Goal: Transaction & Acquisition: Book appointment/travel/reservation

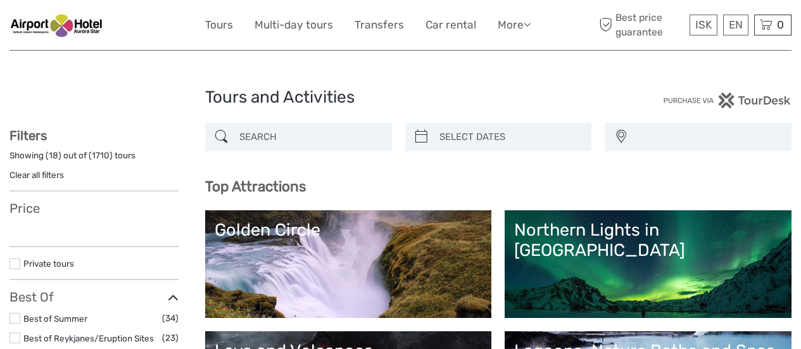
select select
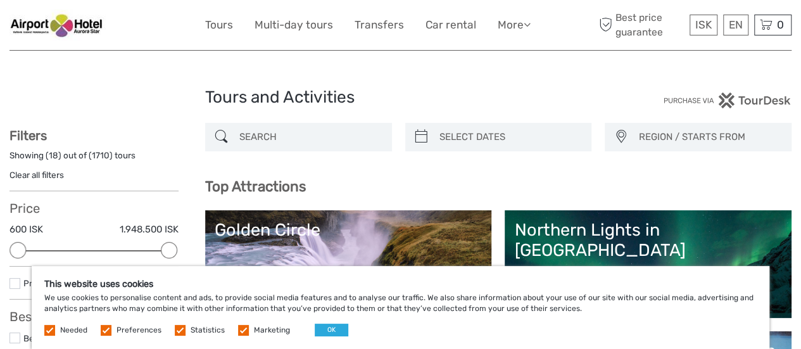
scroll to position [127, 0]
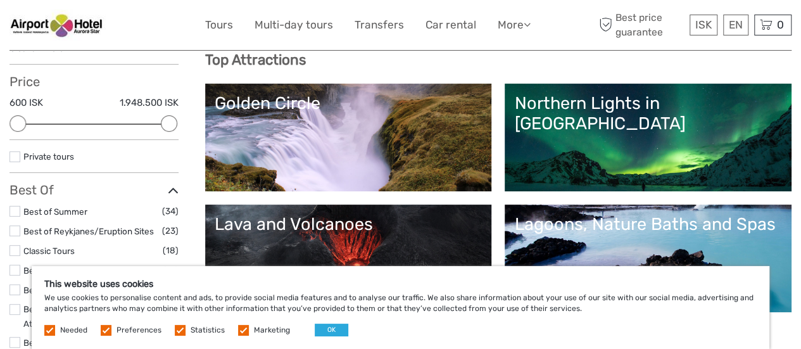
click at [103, 330] on label at bounding box center [106, 330] width 11 height 11
click at [0, 0] on input "checkbox" at bounding box center [0, 0] width 0 height 0
click at [177, 330] on label at bounding box center [180, 330] width 11 height 11
click at [0, 0] on input "checkbox" at bounding box center [0, 0] width 0 height 0
click at [243, 329] on label at bounding box center [243, 330] width 11 height 11
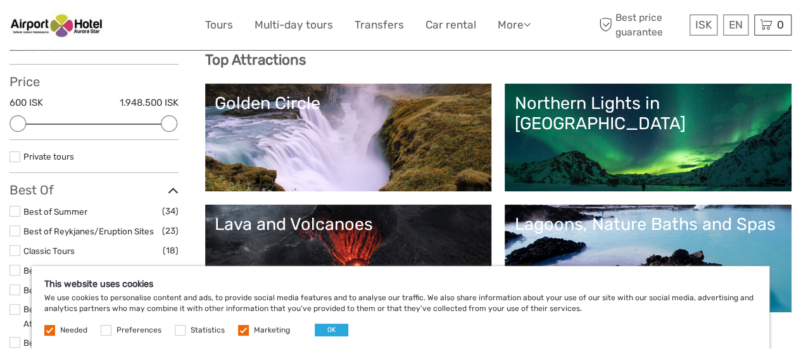
click at [0, 0] on input "checkbox" at bounding box center [0, 0] width 0 height 0
click at [320, 329] on button "OK" at bounding box center [332, 329] width 34 height 13
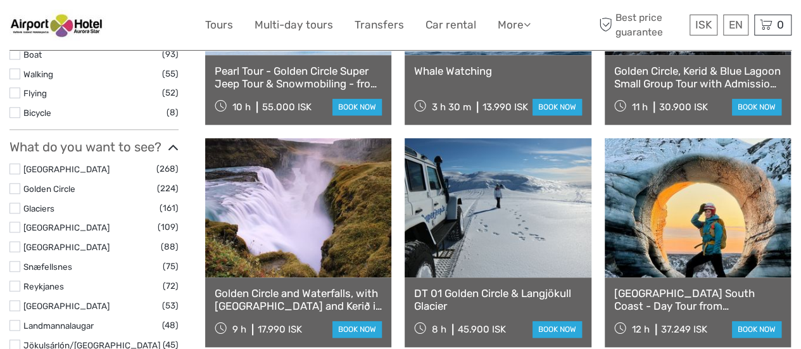
scroll to position [570, 0]
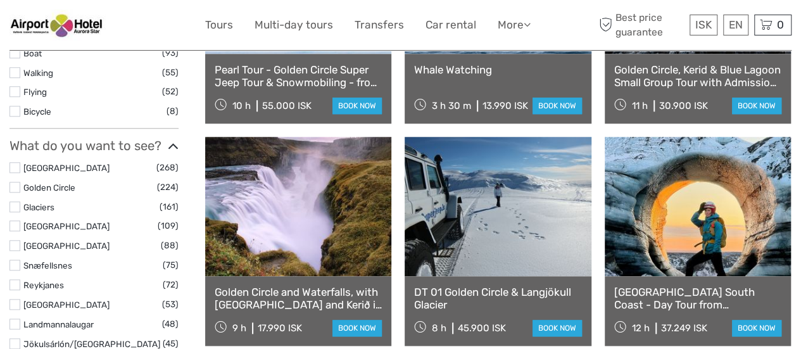
click at [18, 186] on label at bounding box center [14, 187] width 11 height 11
click at [0, 0] on input "checkbox" at bounding box center [0, 0] width 0 height 0
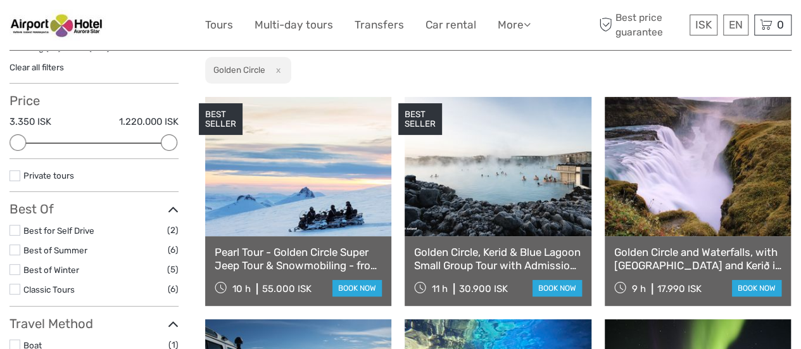
scroll to position [135, 0]
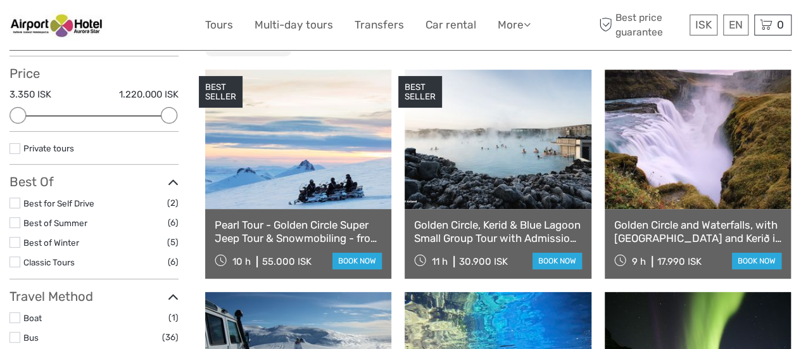
click at [487, 236] on link "Golden Circle, Kerid & Blue Lagoon Small Group Tour with Admission Ticket" at bounding box center [497, 231] width 167 height 26
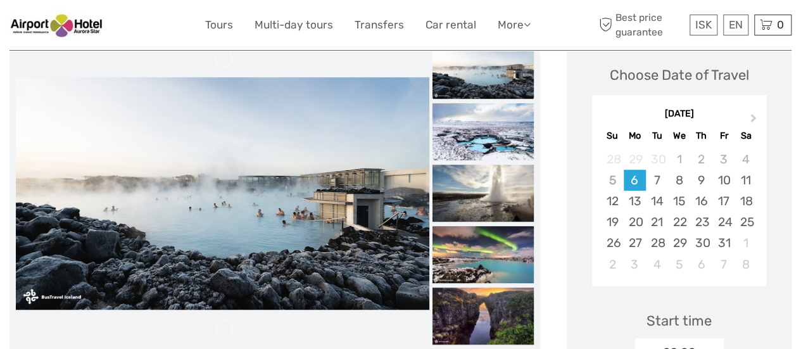
scroll to position [190, 0]
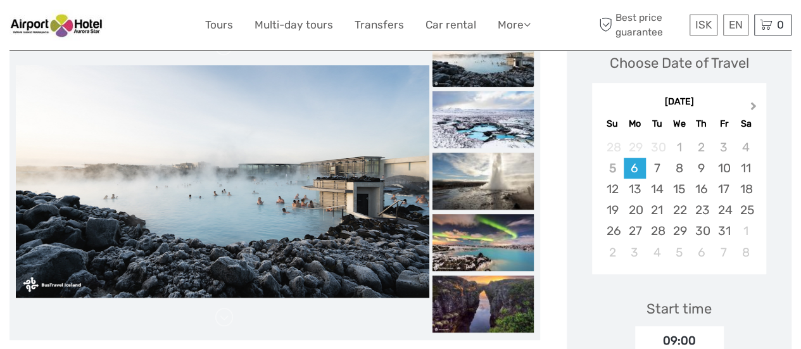
click at [753, 106] on span "Next Month" at bounding box center [753, 108] width 0 height 18
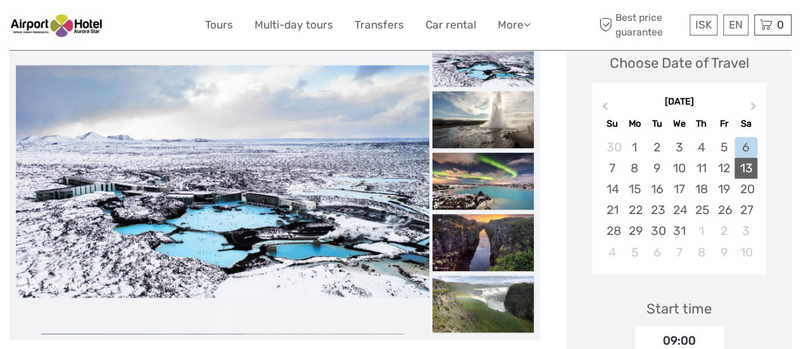
click at [747, 170] on div "13" at bounding box center [745, 168] width 22 height 21
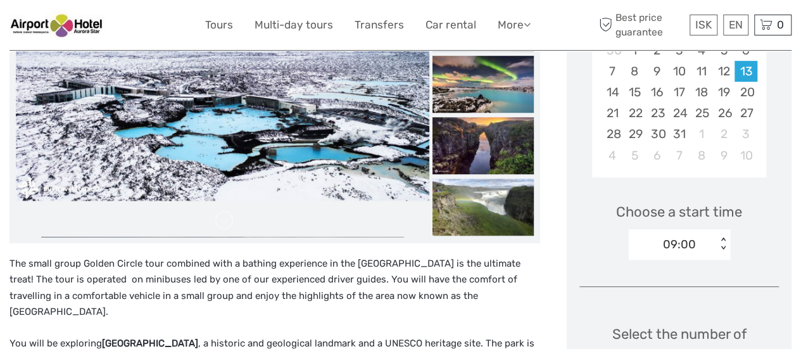
scroll to position [317, 0]
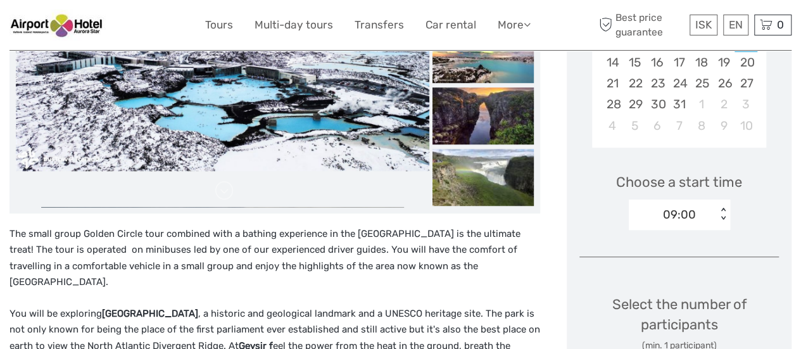
click at [721, 219] on div "< >" at bounding box center [722, 214] width 11 height 13
click at [748, 215] on div "Choose a start time Select is focused , press Down to open the menu, 09:00 < >" at bounding box center [678, 195] width 199 height 81
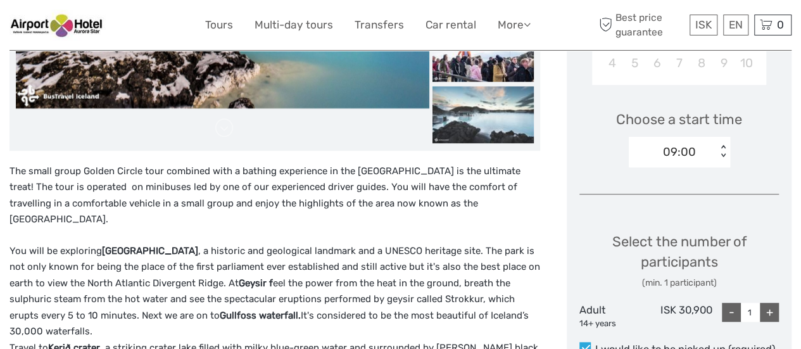
scroll to position [380, 0]
